Goal: Transaction & Acquisition: Purchase product/service

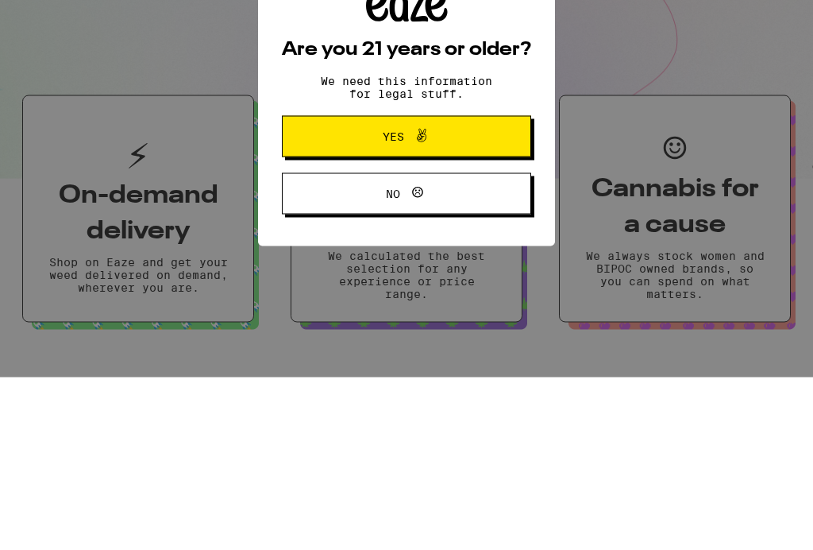
click at [465, 288] on button "Yes" at bounding box center [406, 308] width 249 height 41
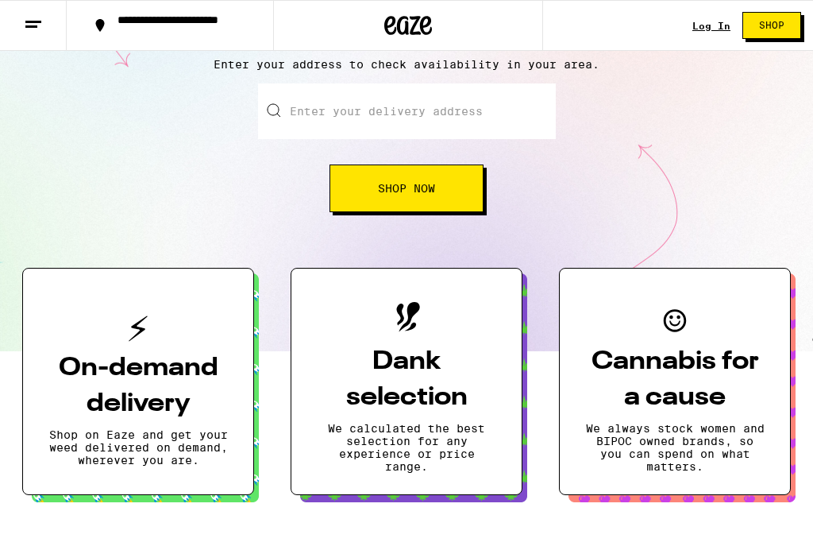
click at [473, 116] on input "Enter your delivery address" at bounding box center [407, 111] width 298 height 56
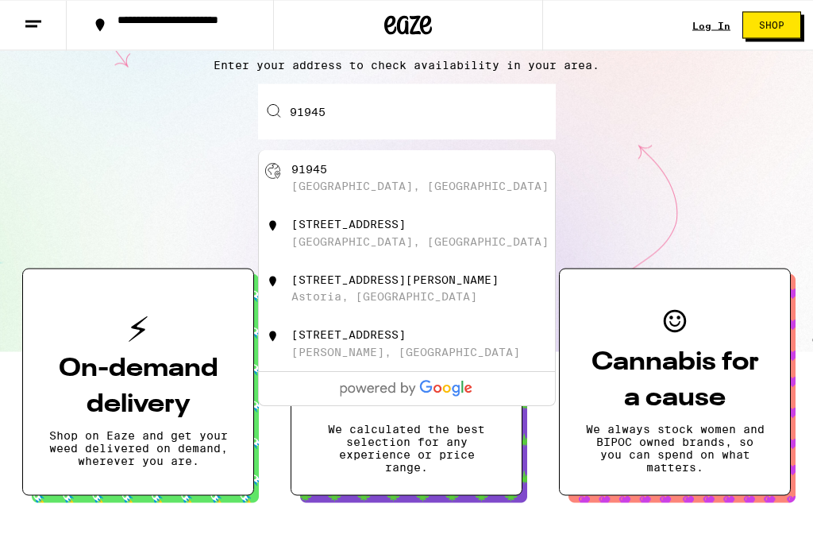
click at [297, 184] on div "[GEOGRAPHIC_DATA], [GEOGRAPHIC_DATA]" at bounding box center [420, 186] width 257 height 13
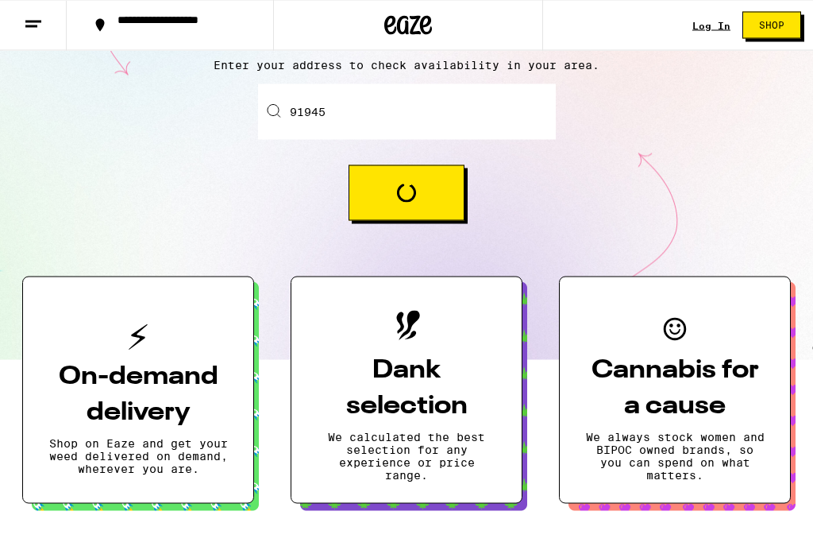
type input "[GEOGRAPHIC_DATA]"
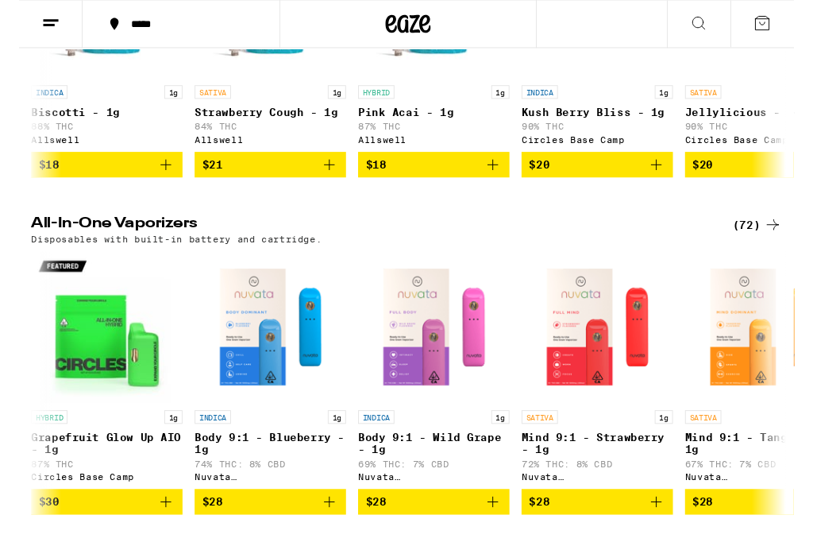
scroll to position [3132, 0]
